Goal: Communication & Community: Answer question/provide support

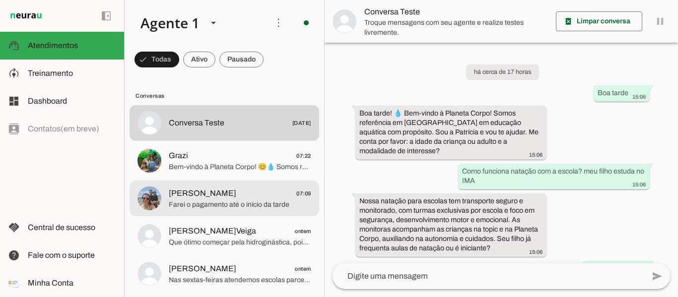
click at [214, 199] on span "[PERSON_NAME]" at bounding box center [203, 194] width 68 height 12
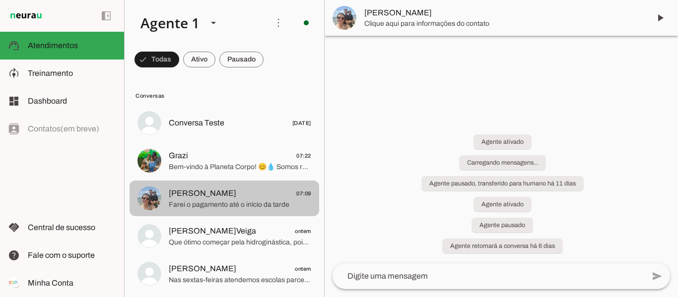
click at [214, 199] on span "[PERSON_NAME]" at bounding box center [203, 194] width 68 height 12
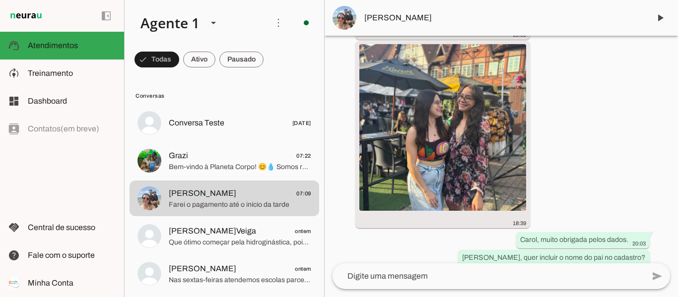
scroll to position [3130, 0]
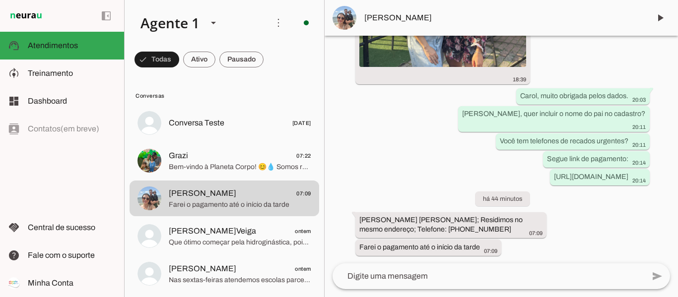
click at [389, 279] on textarea at bounding box center [489, 277] width 312 height 12
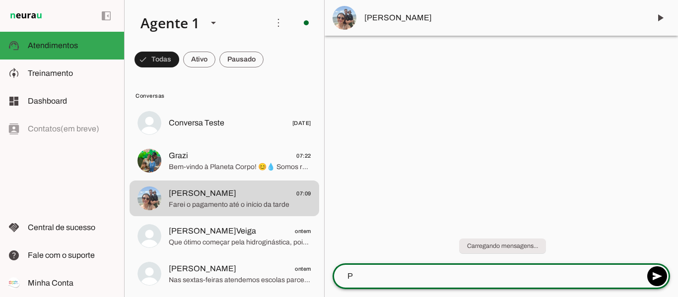
scroll to position [0, 0]
type textarea "Perfeito Carol, fico no aguardo então"
type textarea "Qualquer dúvida estou a disposição."
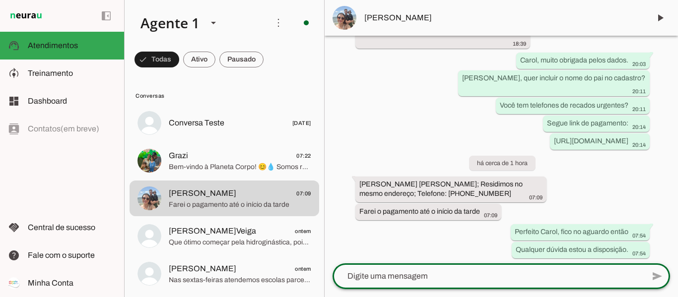
scroll to position [3168, 0]
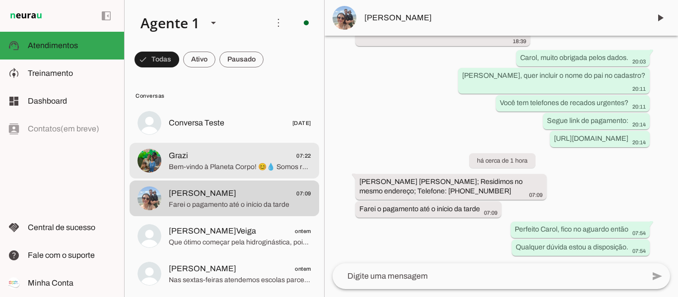
click at [189, 162] on span "Bem-vindo à Planeta Corpo! 😊💧 Somos referência em [GEOGRAPHIC_DATA] em educação…" at bounding box center [240, 167] width 142 height 10
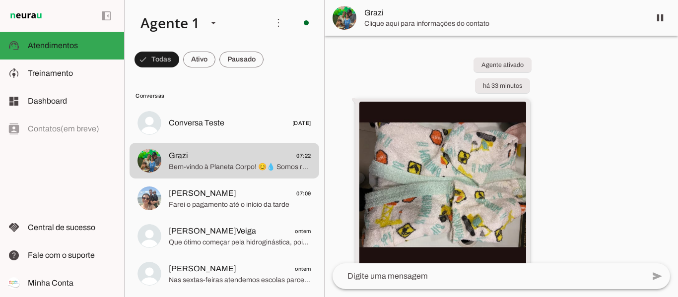
scroll to position [131, 0]
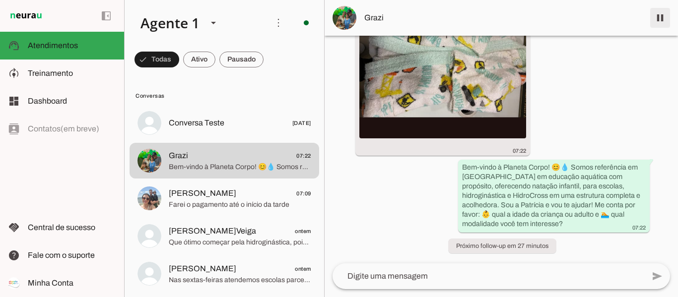
click at [663, 18] on span at bounding box center [660, 18] width 24 height 24
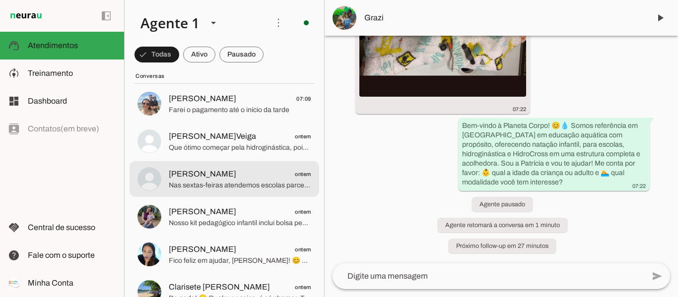
scroll to position [99, 0]
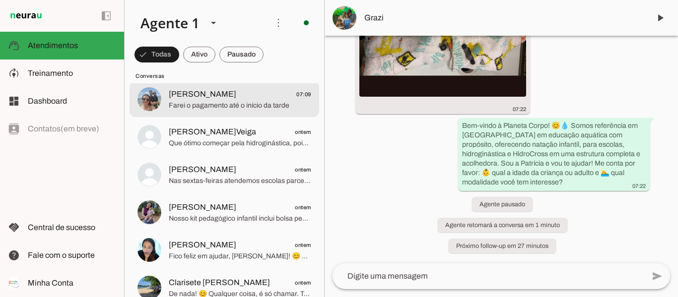
click at [200, 105] on span "Farei o pagamento até o início da tarde" at bounding box center [240, 106] width 142 height 10
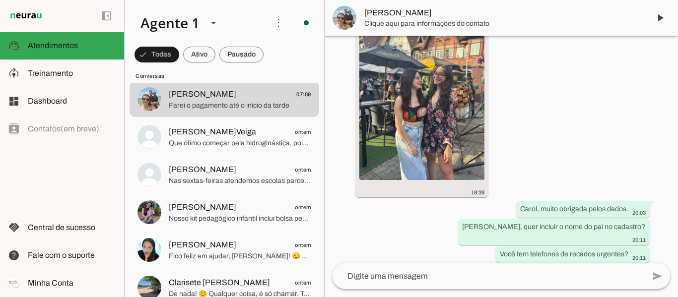
scroll to position [3168, 0]
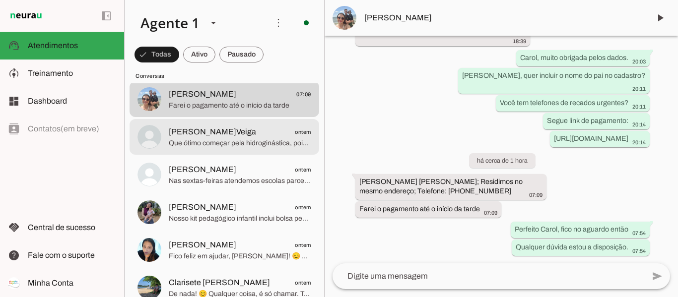
click at [200, 141] on span "Que ótimo começar pela hidroginástica, pois é uma atividade segura e eficaz par…" at bounding box center [240, 144] width 142 height 10
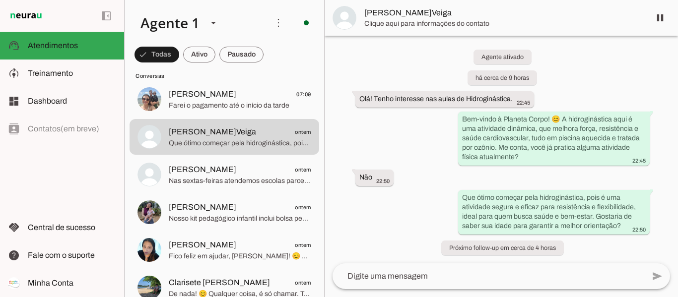
scroll to position [10, 0]
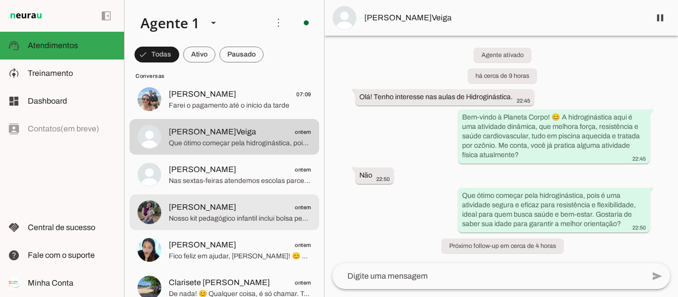
click at [202, 209] on span "[PERSON_NAME]" at bounding box center [203, 208] width 68 height 12
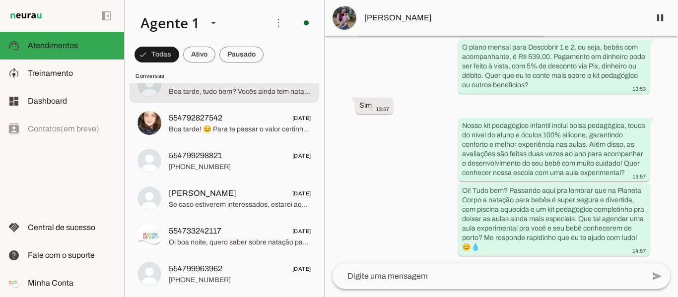
scroll to position [3774, 0]
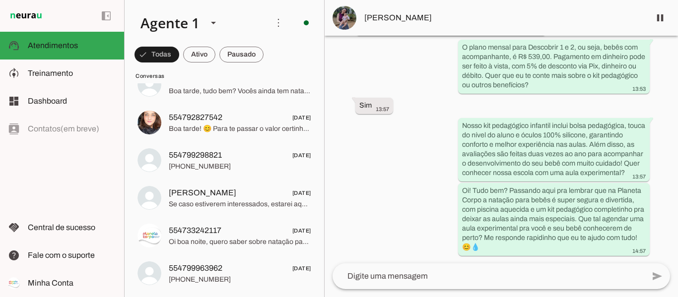
click at [74, 129] on div "left_panel_open left_panel_close" at bounding box center [62, 148] width 124 height 297
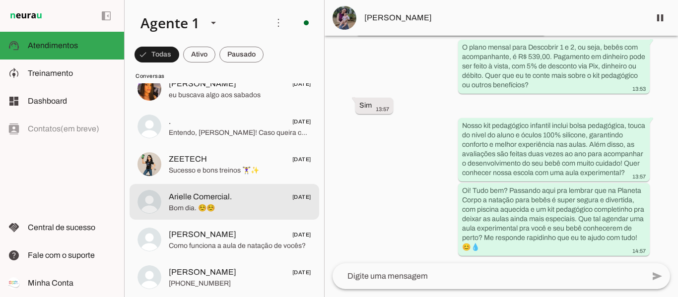
scroll to position [3079, 0]
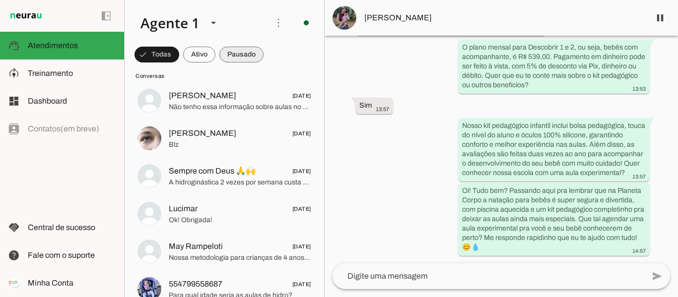
click at [252, 48] on span at bounding box center [241, 55] width 44 height 24
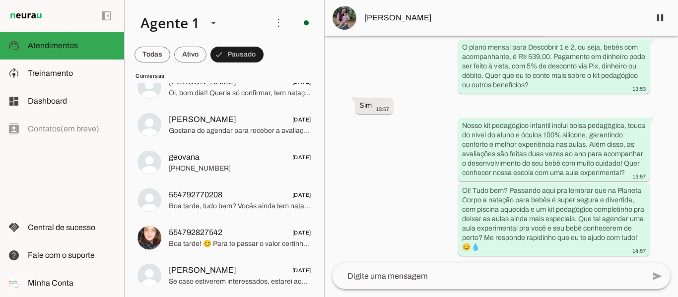
scroll to position [1284, 0]
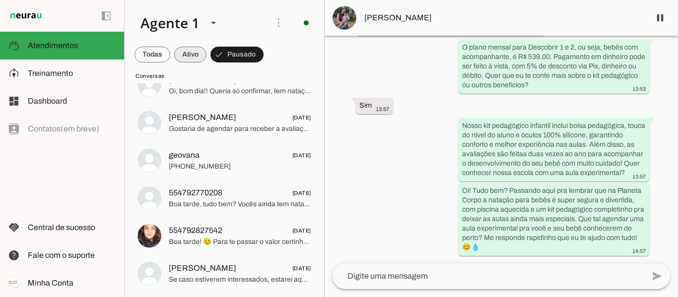
drag, startPoint x: 187, startPoint y: 59, endPoint x: 194, endPoint y: 66, distance: 9.5
click at [187, 59] on span at bounding box center [190, 55] width 32 height 24
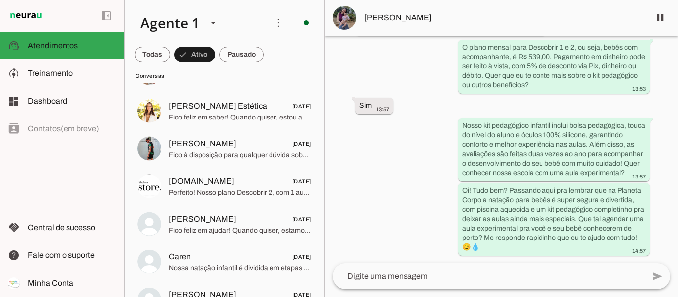
scroll to position [1987, 0]
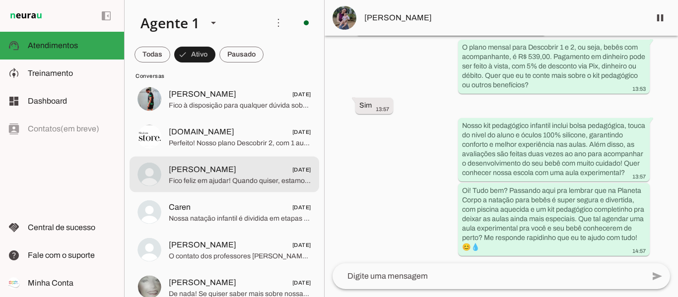
click at [226, 173] on span "[PERSON_NAME]" at bounding box center [203, 170] width 68 height 12
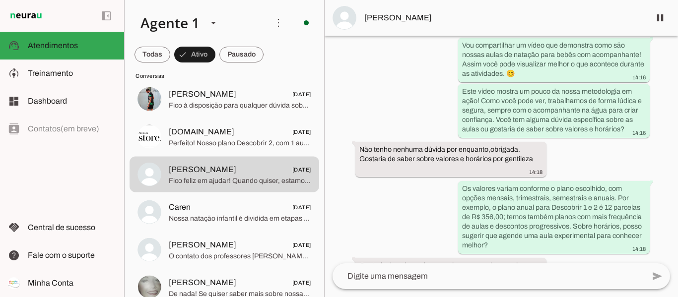
scroll to position [568, 0]
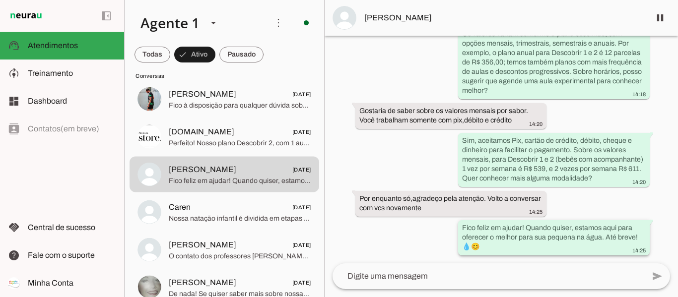
drag, startPoint x: 359, startPoint y: 126, endPoint x: 606, endPoint y: 254, distance: 278.4
click at [606, 254] on div "Agente ativado Próximo follow-up (tempo indisponível) há 20 dias Olá,boa tarde.…" at bounding box center [501, 150] width 353 height 228
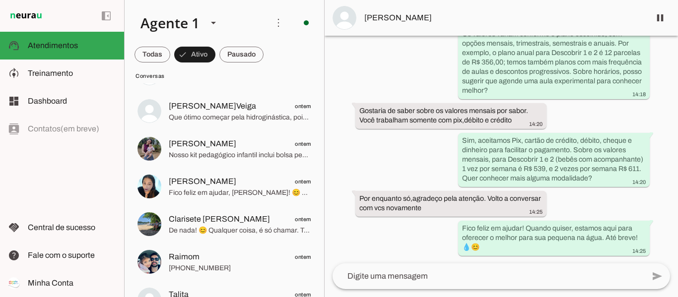
scroll to position [0, 0]
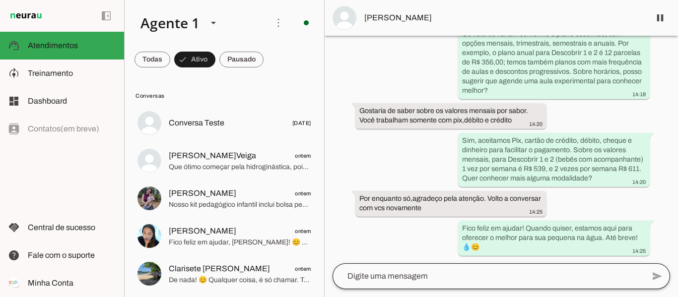
click at [437, 285] on div at bounding box center [489, 277] width 312 height 26
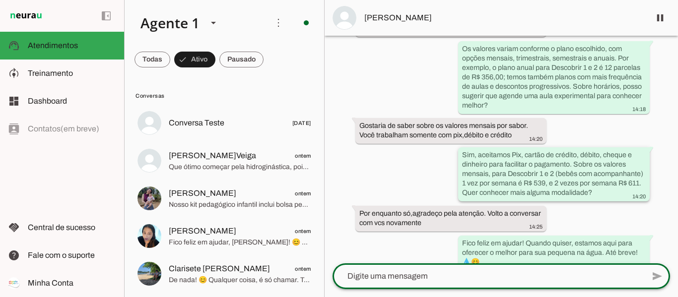
scroll to position [568, 0]
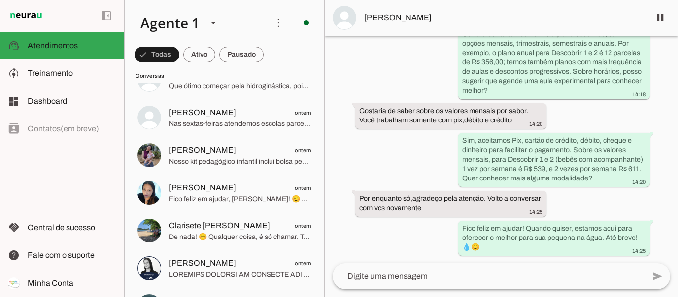
scroll to position [199, 0]
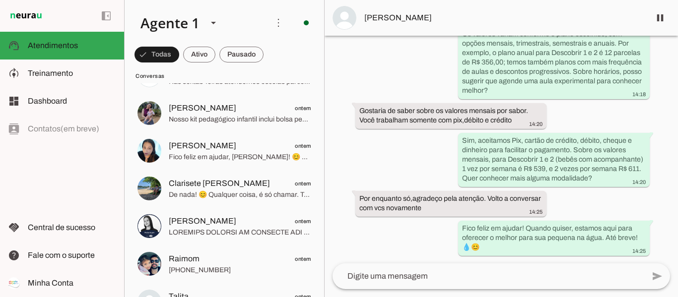
click at [498, 273] on textarea at bounding box center [489, 277] width 312 height 12
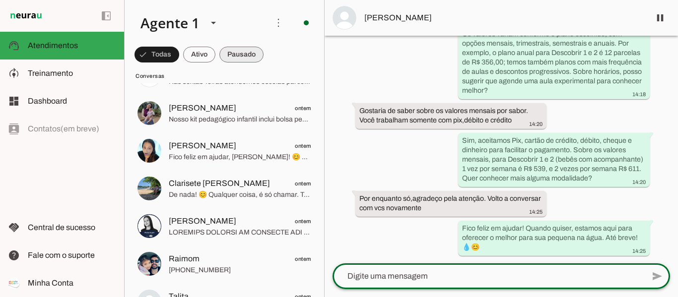
scroll to position [0, 0]
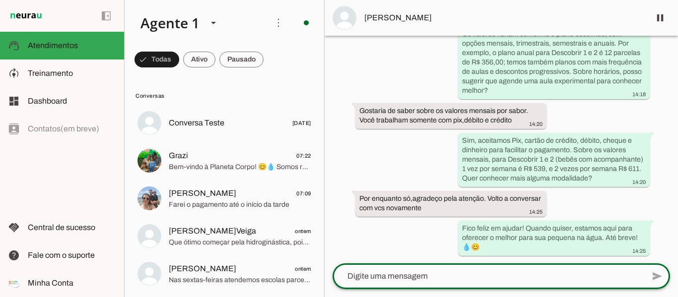
click at [417, 281] on textarea at bounding box center [489, 277] width 312 height 12
paste textarea "Oi, [PERSON_NAME]! Tudo bem? Aqui é Tainara da Planeta Corpo Lembrei que você e…"
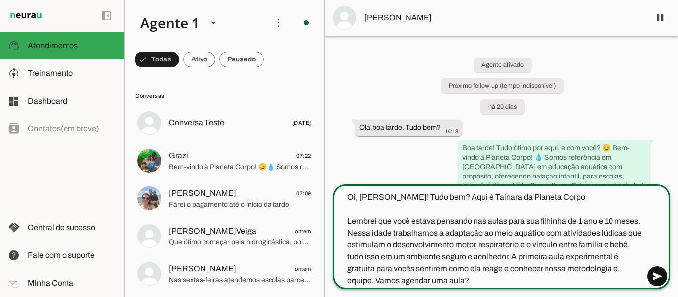
type textarea "Oi, [PERSON_NAME]! Tudo bem? Aqui é Tainara da Planeta Corpo Lembrei que você e…"
type md-outlined-text-field "Oi, [PERSON_NAME]! Tudo bem? Aqui é Tainara da Planeta Corpo Lembrei que você e…"
click at [656, 272] on span at bounding box center [657, 277] width 24 height 24
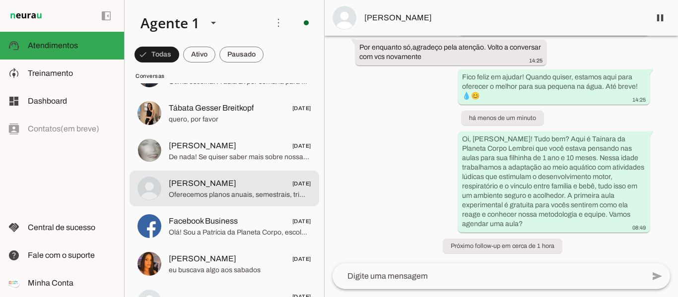
scroll to position [2979, 0]
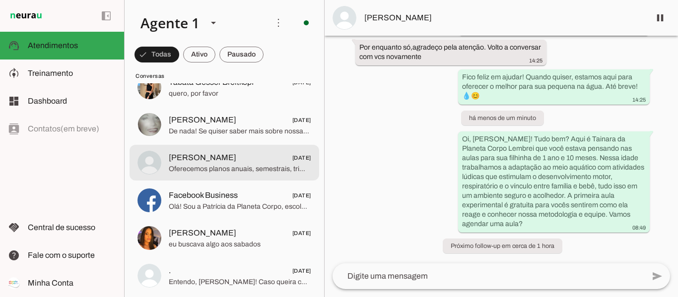
click at [214, 161] on span "Mariana Lima" at bounding box center [203, 158] width 68 height 12
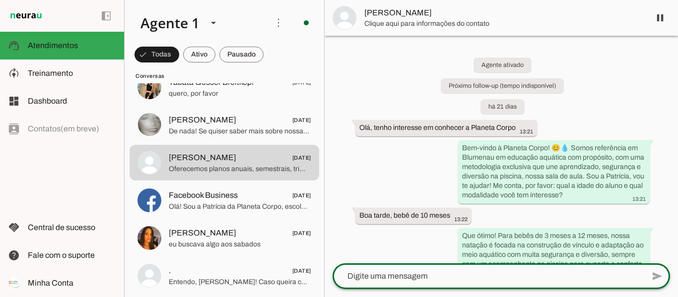
click at [449, 275] on textarea at bounding box center [489, 277] width 312 height 12
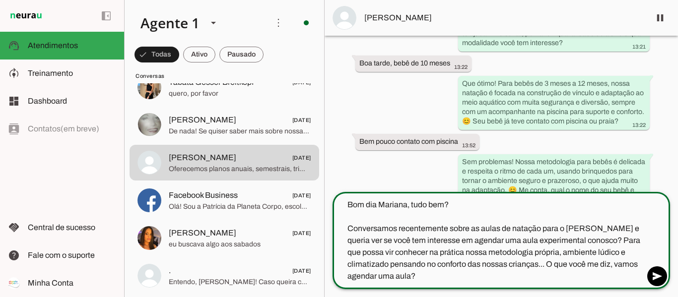
scroll to position [227, 0]
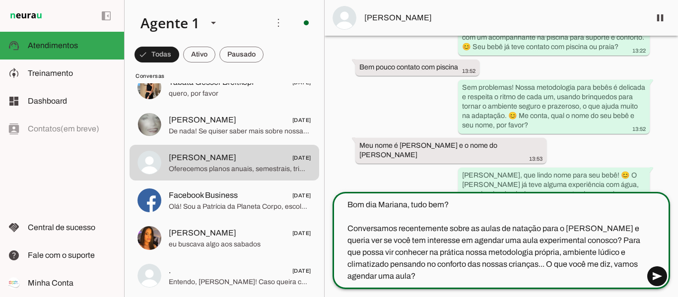
type textarea "Bom dia Mariana, tudo bem? Conversamos recentemente sobre as aulas de natação p…"
type md-outlined-text-field "Bom dia Mariana, tudo bem? Conversamos recentemente sobre as aulas de natação p…"
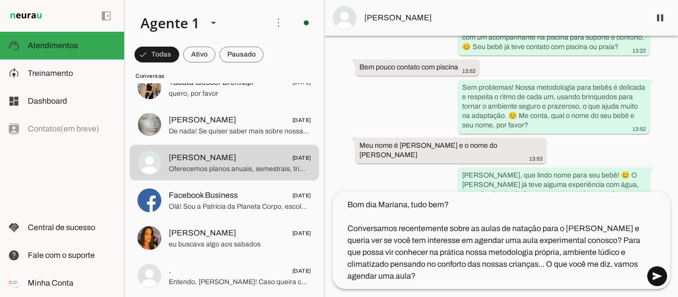
click at [654, 277] on span at bounding box center [657, 277] width 24 height 24
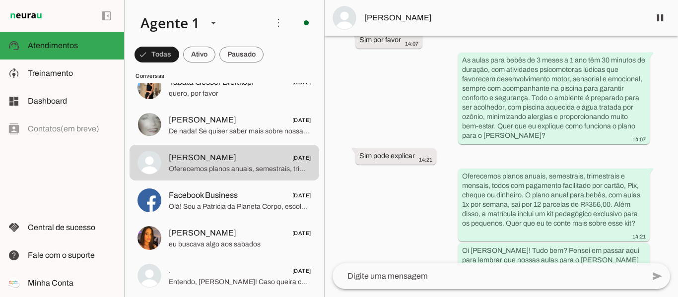
scroll to position [717, 0]
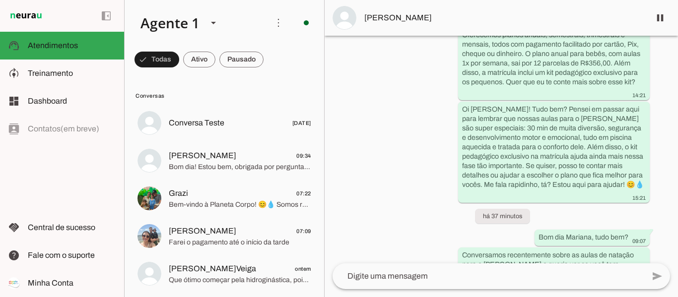
scroll to position [717, 0]
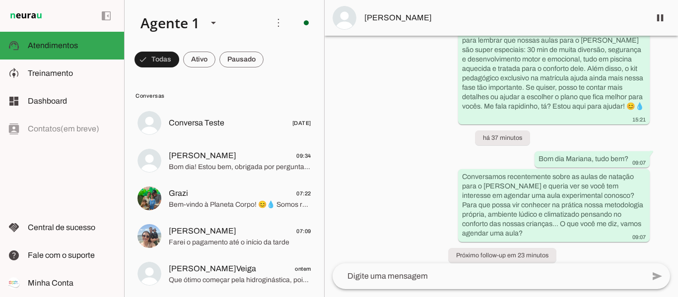
click at [227, 165] on span "Bom dia! Estou bem, obrigada por perguntar! 😊 Fique à vontade para nos procurar…" at bounding box center [240, 167] width 142 height 10
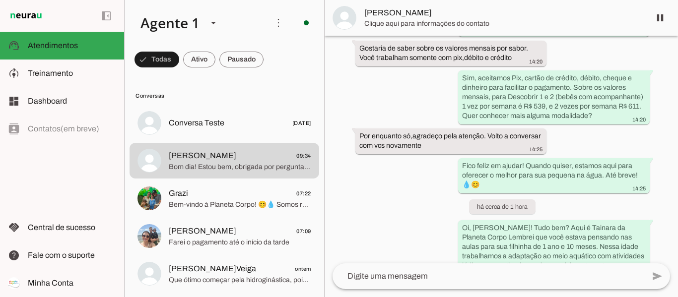
scroll to position [777, 0]
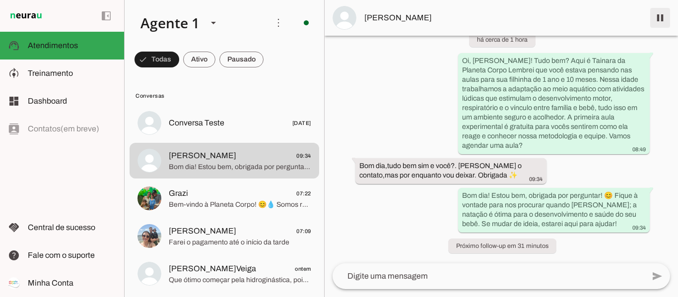
click at [663, 14] on span at bounding box center [660, 18] width 24 height 24
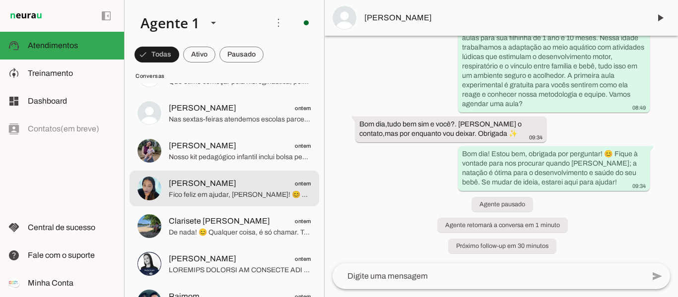
scroll to position [248, 0]
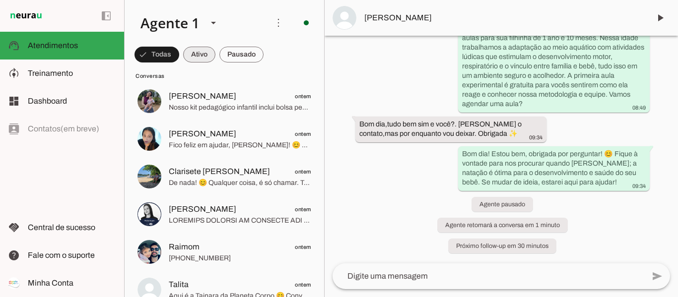
click at [202, 56] on span at bounding box center [199, 55] width 32 height 24
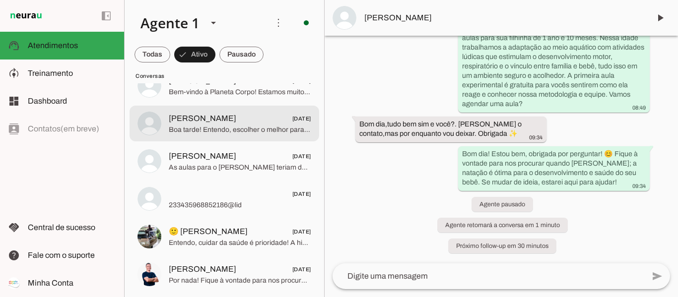
scroll to position [943, 0]
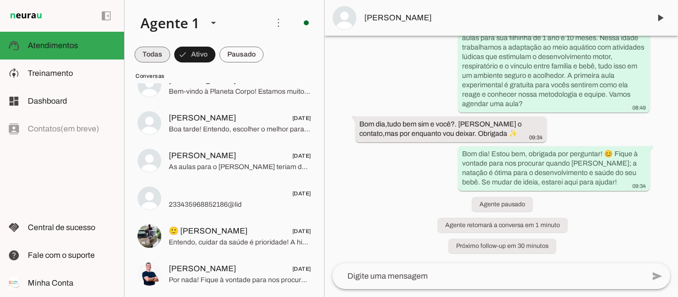
click at [154, 61] on span at bounding box center [153, 55] width 36 height 24
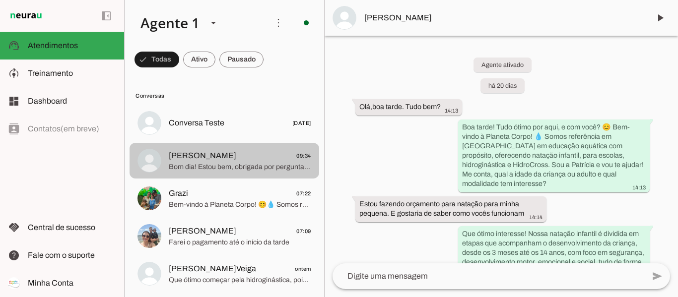
click at [228, 166] on span "Bom dia! Estou bem, obrigada por perguntar! 😊 Fique à vontade para nos procurar…" at bounding box center [240, 167] width 142 height 10
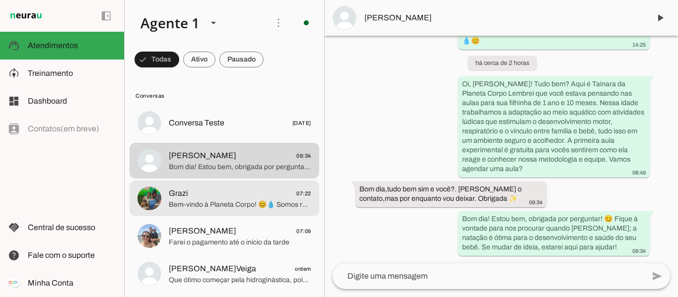
click at [238, 194] on span "Grazi 07:22" at bounding box center [240, 194] width 142 height 12
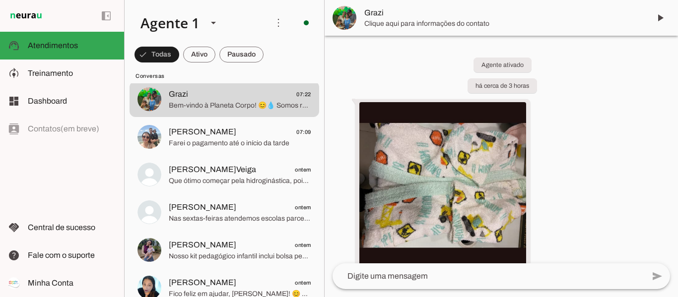
scroll to position [172, 0]
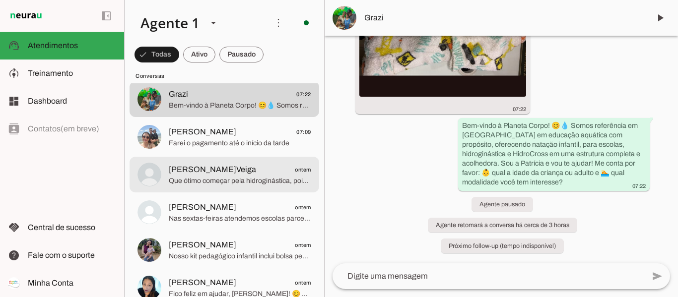
click at [224, 136] on span "[PERSON_NAME] 07:09" at bounding box center [240, 132] width 142 height 12
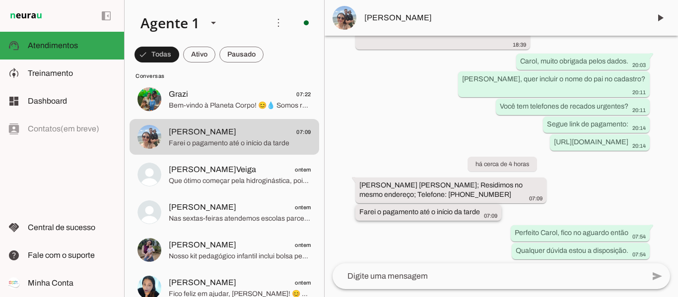
scroll to position [3168, 0]
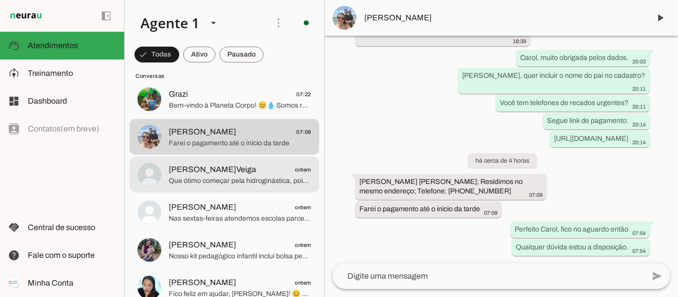
click at [211, 180] on span "Que ótimo começar pela hidroginástica, pois é uma atividade segura e eficaz par…" at bounding box center [240, 181] width 142 height 10
